Goal: Task Accomplishment & Management: Use online tool/utility

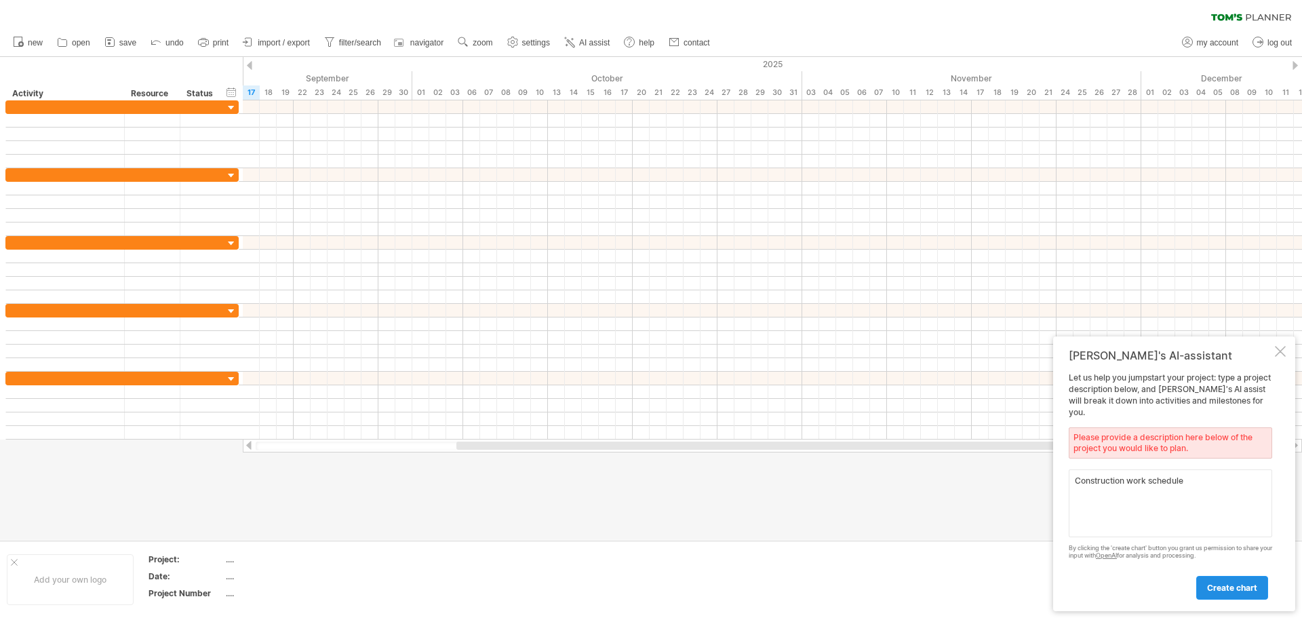
type textarea "Construction work schedule"
click at [1221, 583] on span "create chart" at bounding box center [1232, 587] width 50 height 10
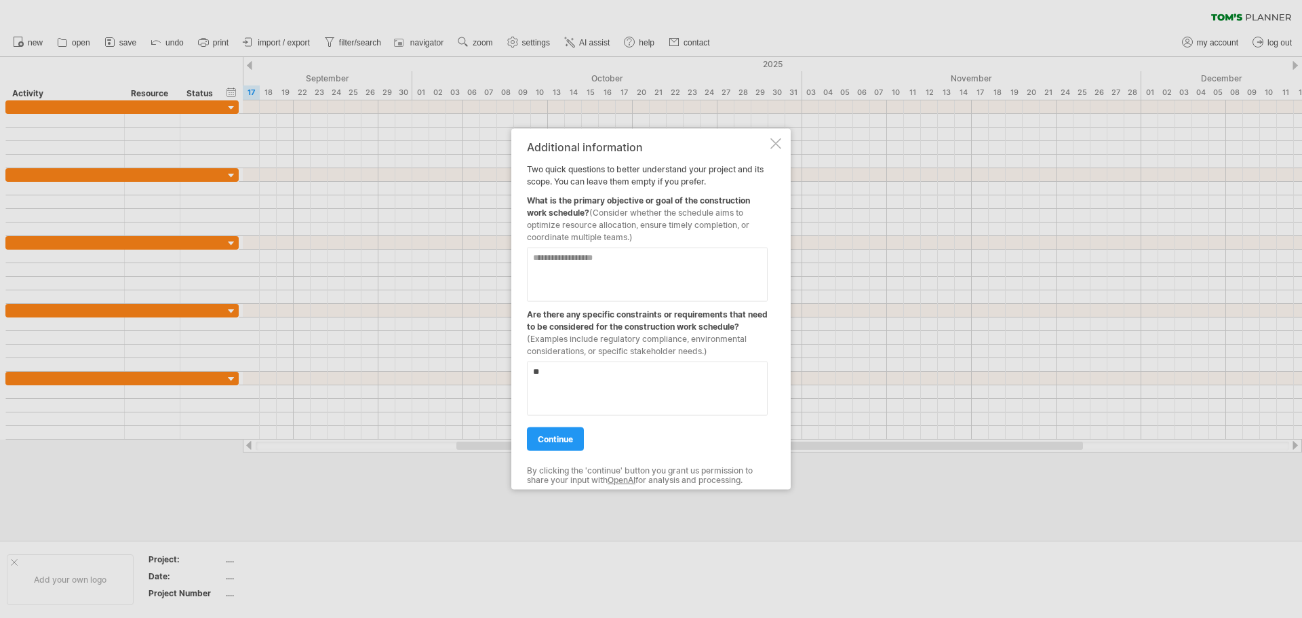
type textarea "*"
type textarea "**********"
click at [566, 440] on span "continue" at bounding box center [555, 438] width 35 height 10
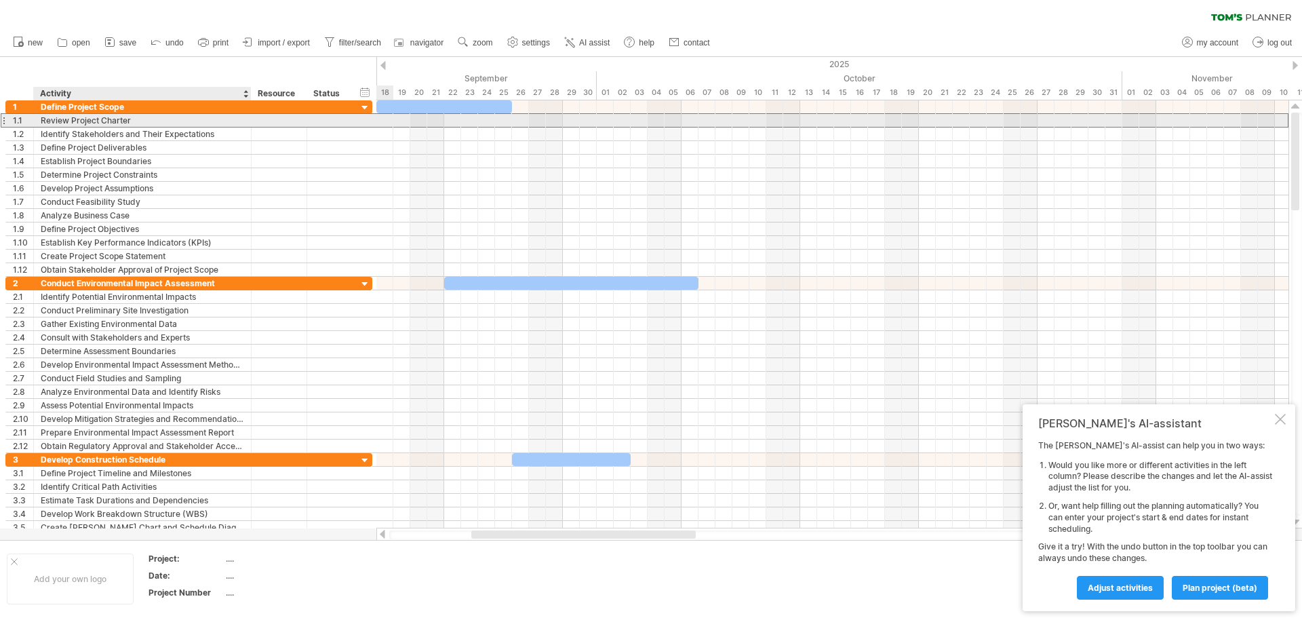
click at [132, 118] on div "Review Project Charter" at bounding box center [142, 120] width 203 height 13
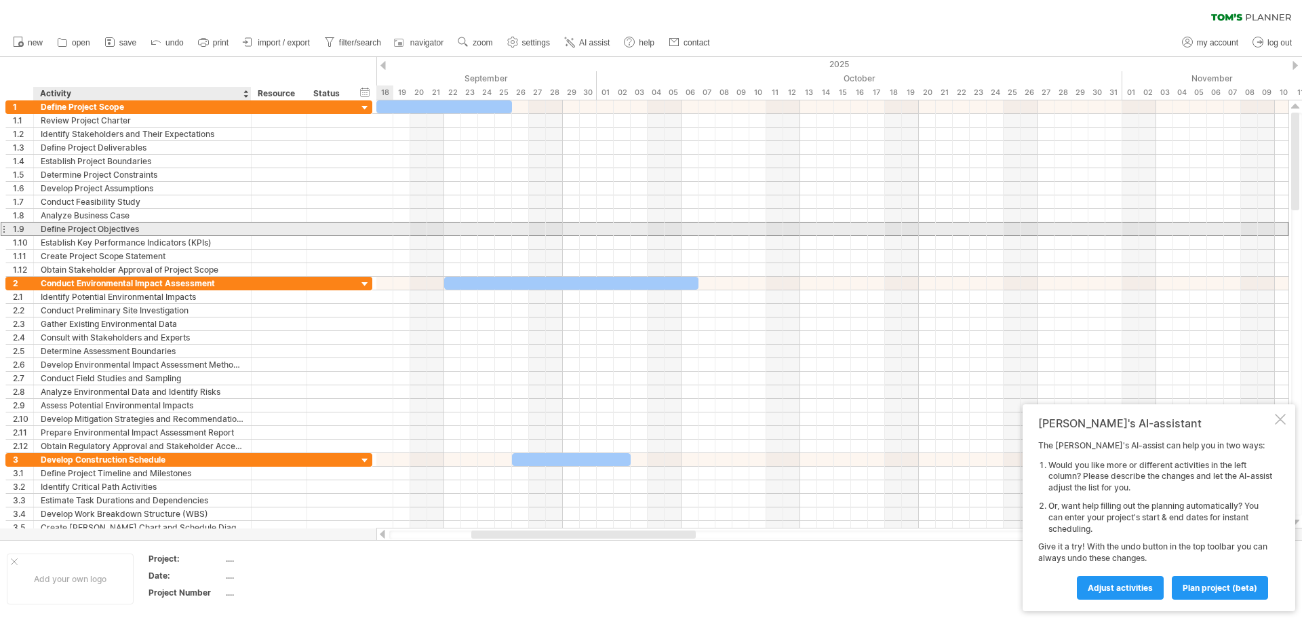
click at [58, 230] on div "Define Project Objectives" at bounding box center [142, 228] width 203 height 13
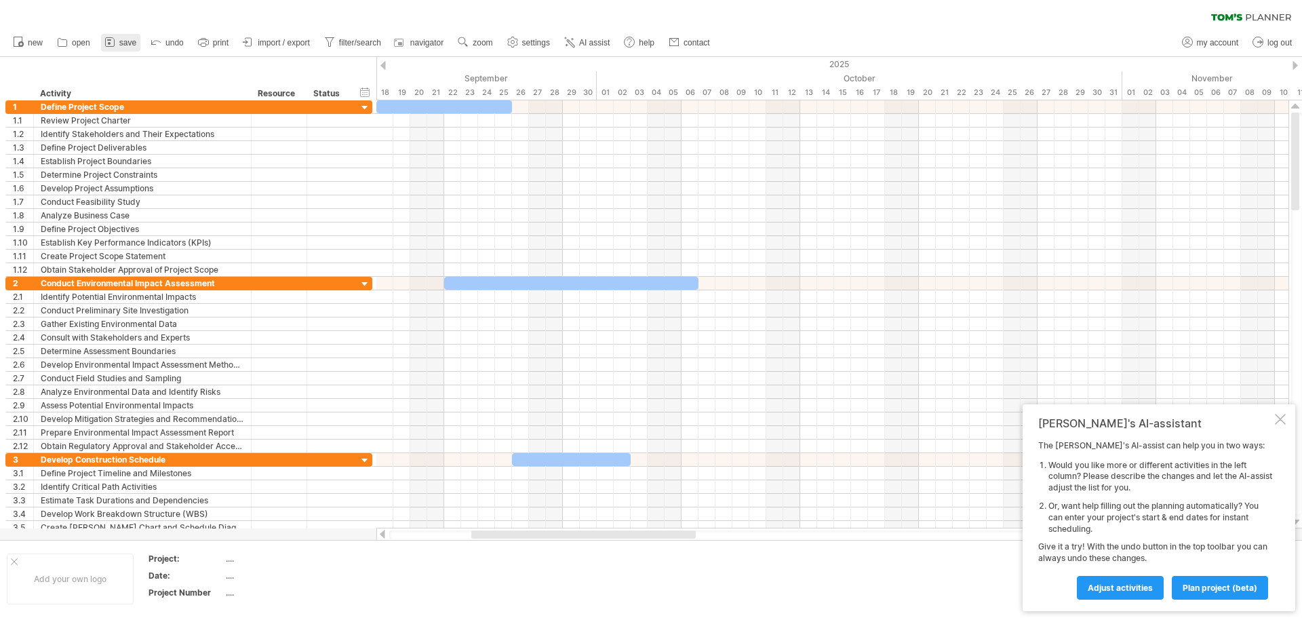
click at [127, 40] on span "save" at bounding box center [127, 42] width 17 height 9
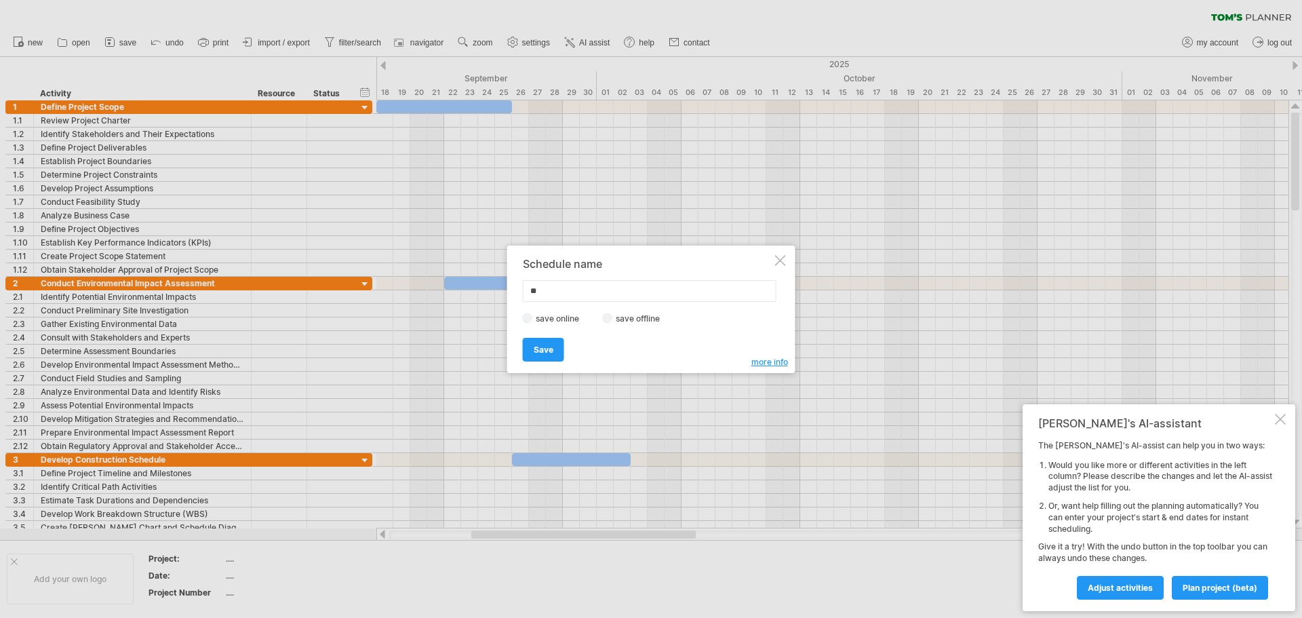
type input "*"
type input "**********"
click at [622, 317] on label "save offline" at bounding box center [641, 318] width 59 height 10
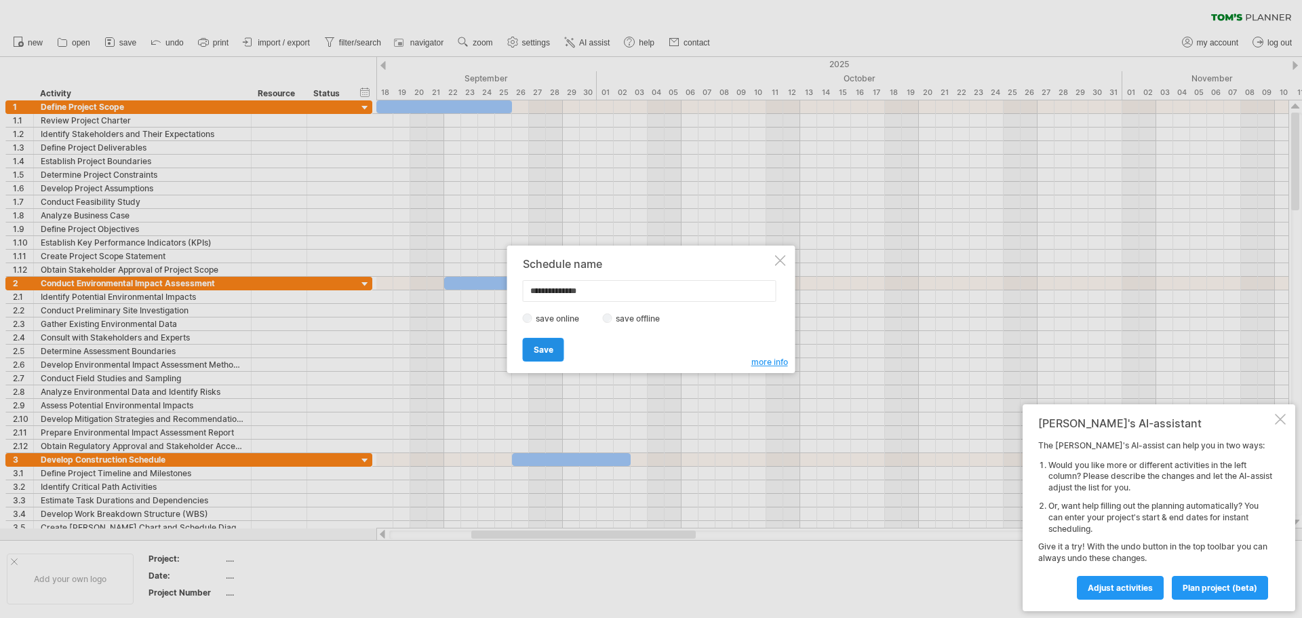
click at [551, 353] on span "Save" at bounding box center [544, 349] width 20 height 10
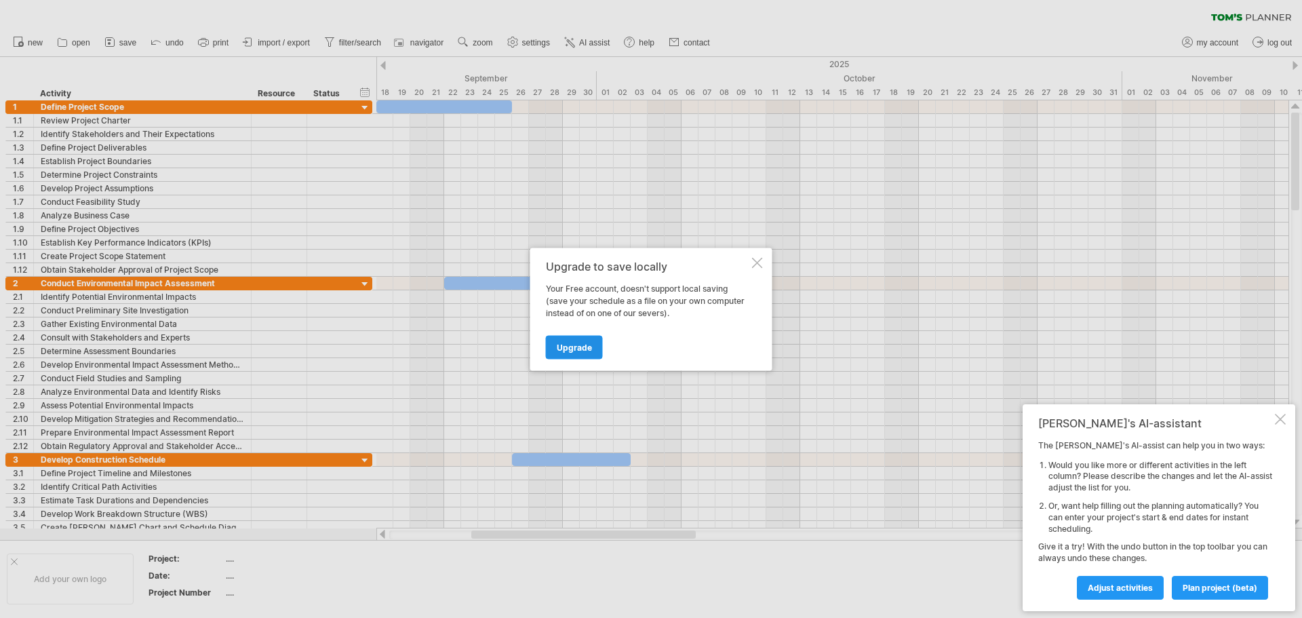
click at [585, 349] on span "Upgrade" at bounding box center [574, 347] width 35 height 10
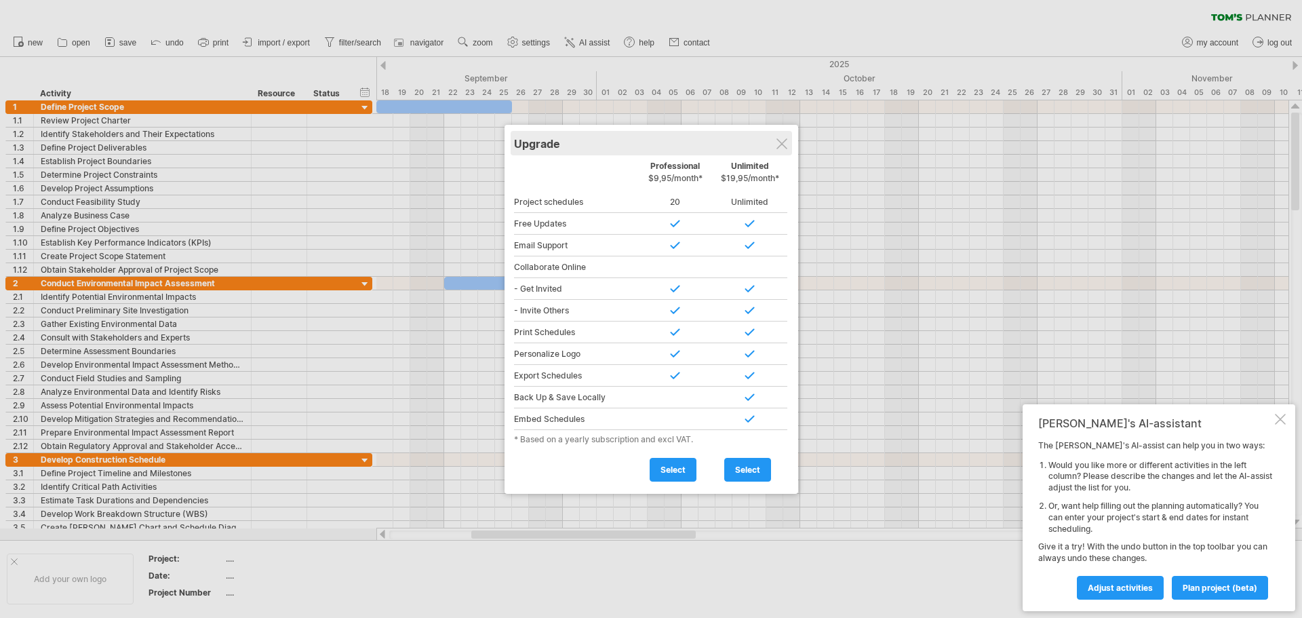
click at [780, 132] on div "Upgrade" at bounding box center [651, 143] width 275 height 24
click at [786, 137] on div "Upgrade" at bounding box center [651, 143] width 275 height 24
click at [784, 146] on div at bounding box center [781, 143] width 11 height 11
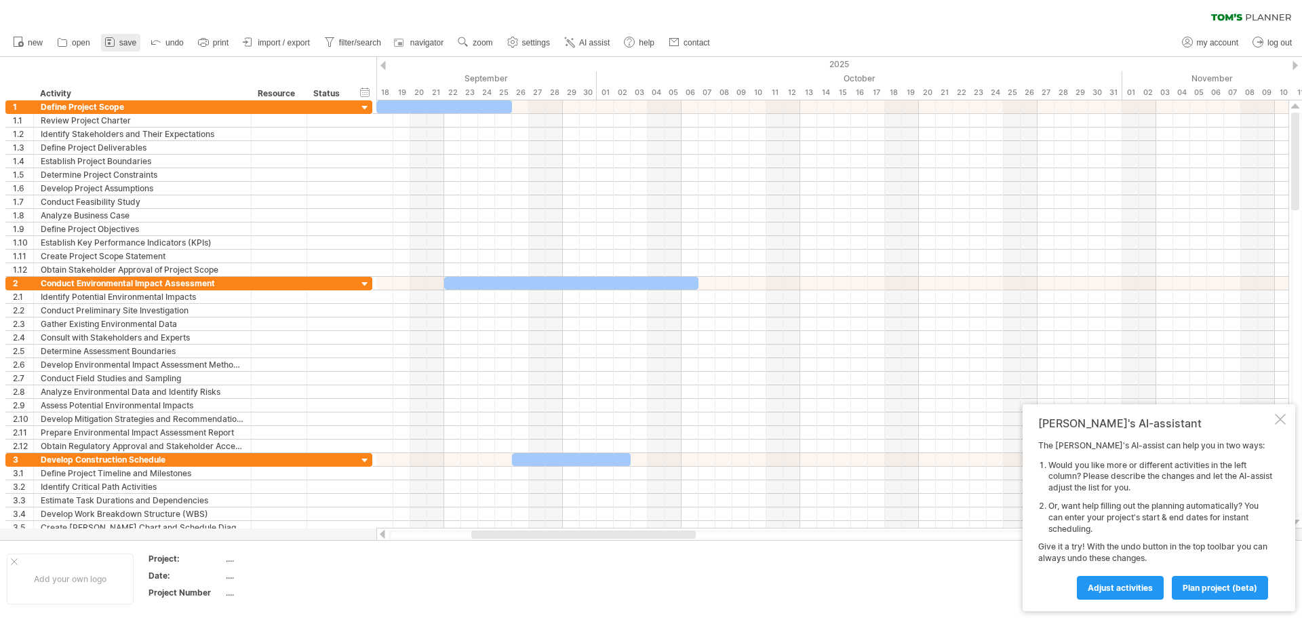
click at [128, 35] on link "save" at bounding box center [120, 43] width 39 height 18
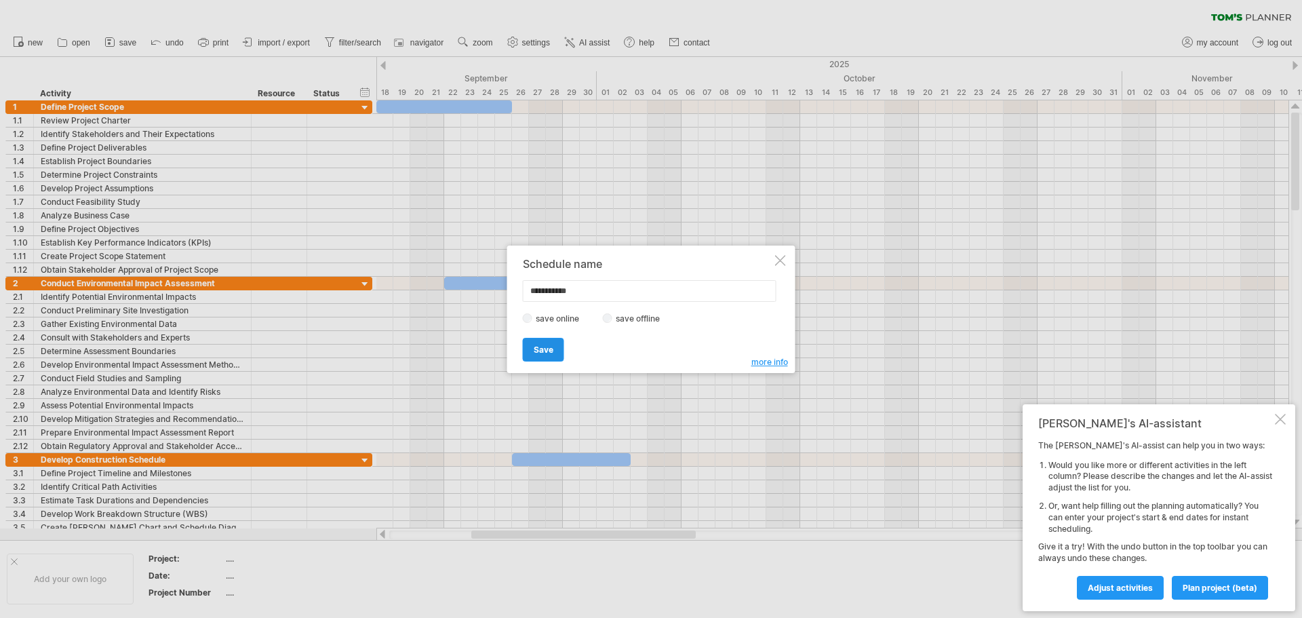
click at [552, 347] on span "Save" at bounding box center [544, 349] width 20 height 10
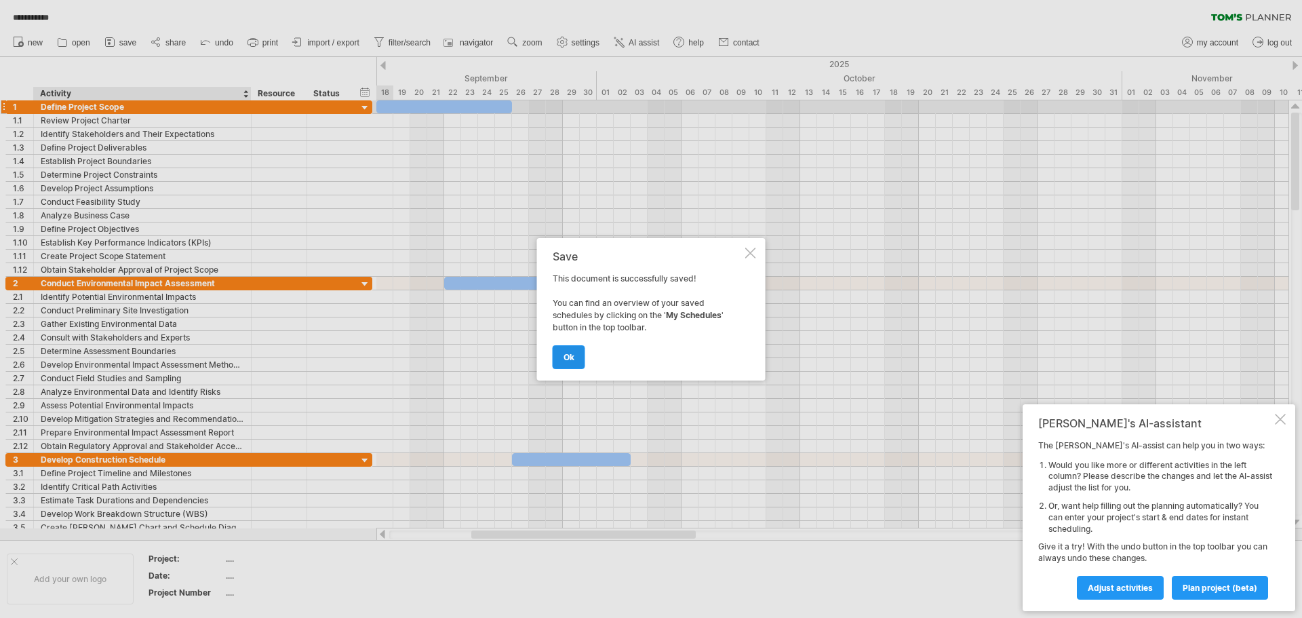
click at [574, 363] on link "ok" at bounding box center [569, 357] width 33 height 24
